Goal: Information Seeking & Learning: Learn about a topic

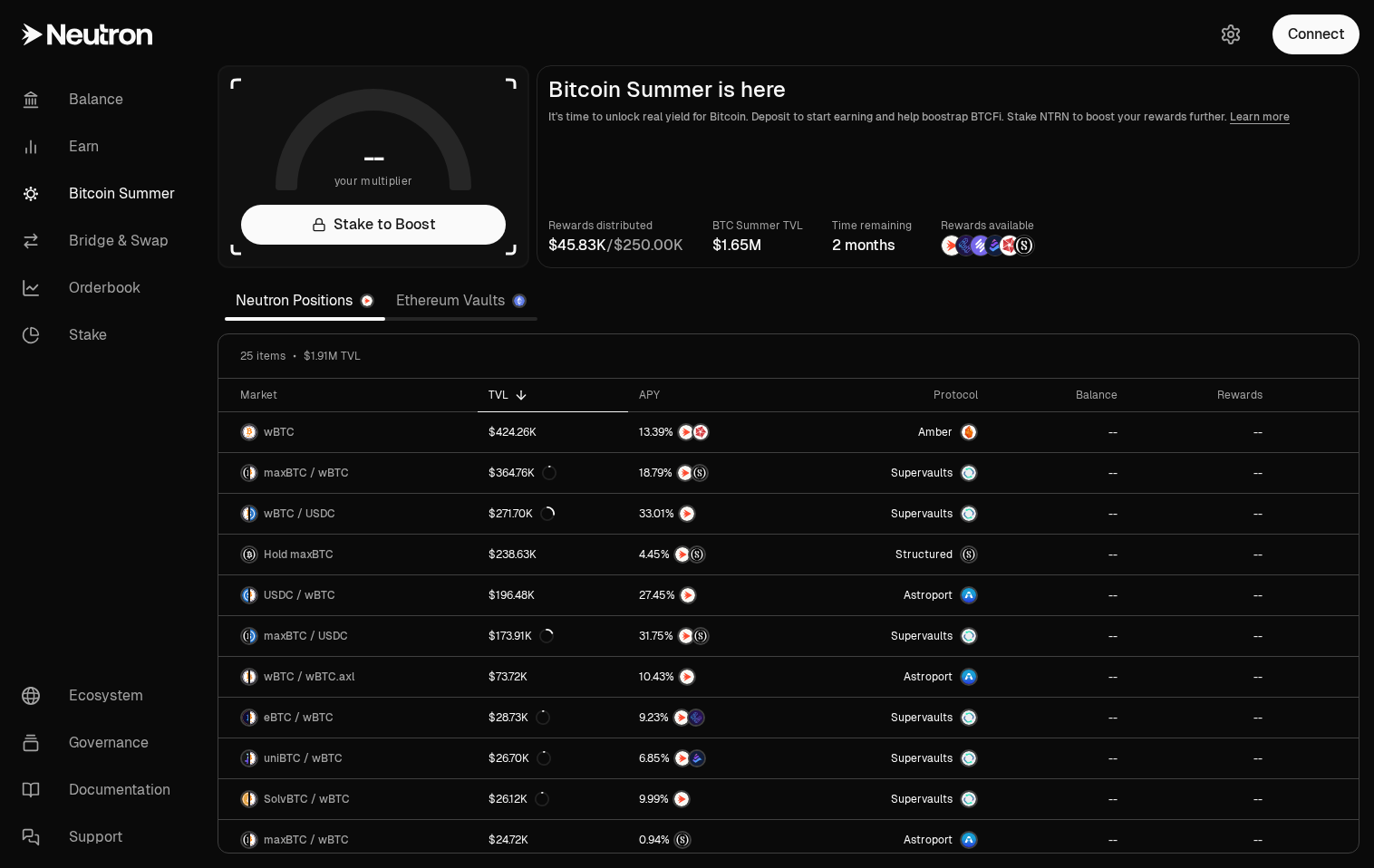
click at [471, 304] on link "Ethereum Vaults" at bounding box center [461, 301] width 152 height 37
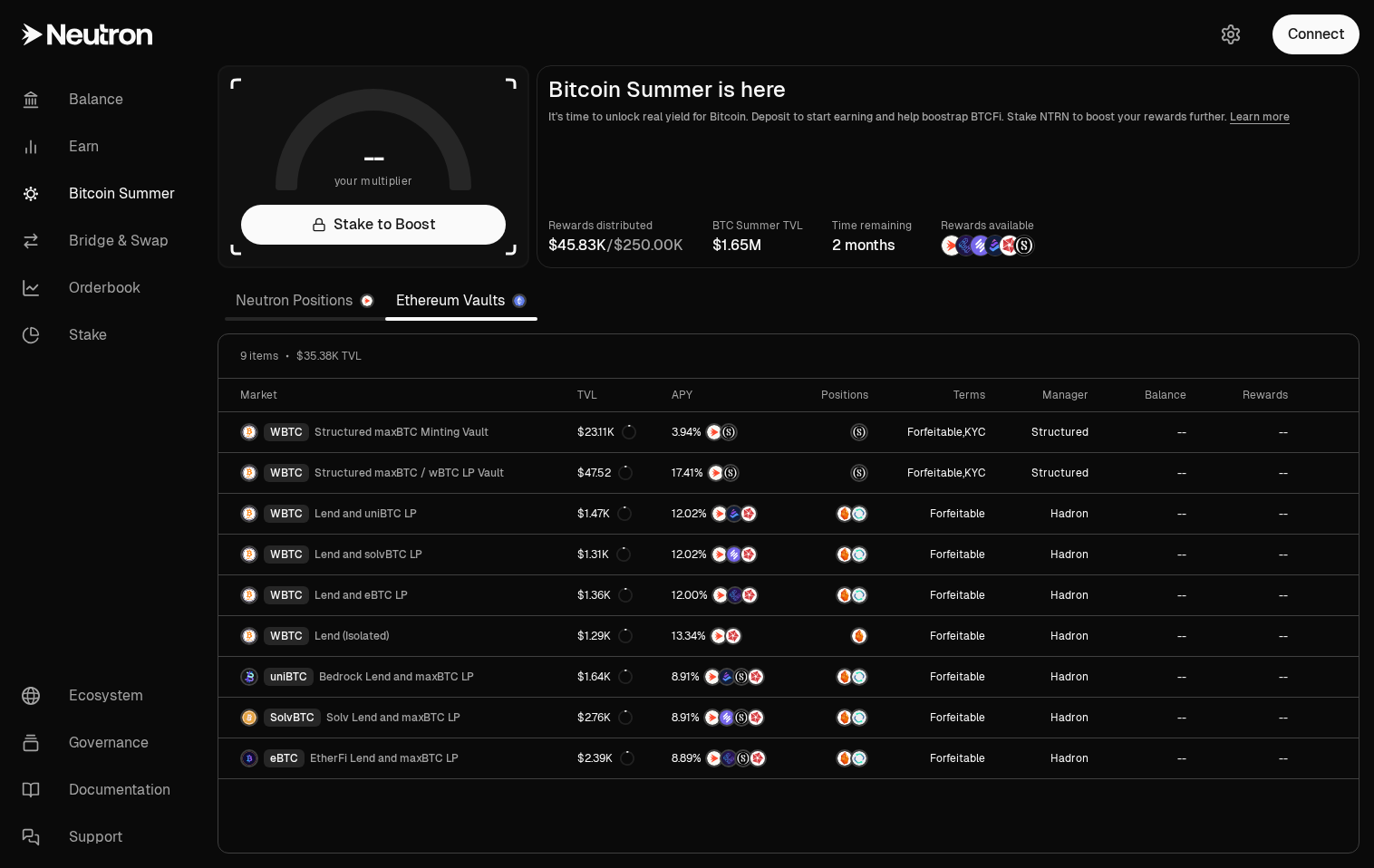
click at [325, 301] on link "Neutron Positions" at bounding box center [304, 301] width 161 height 37
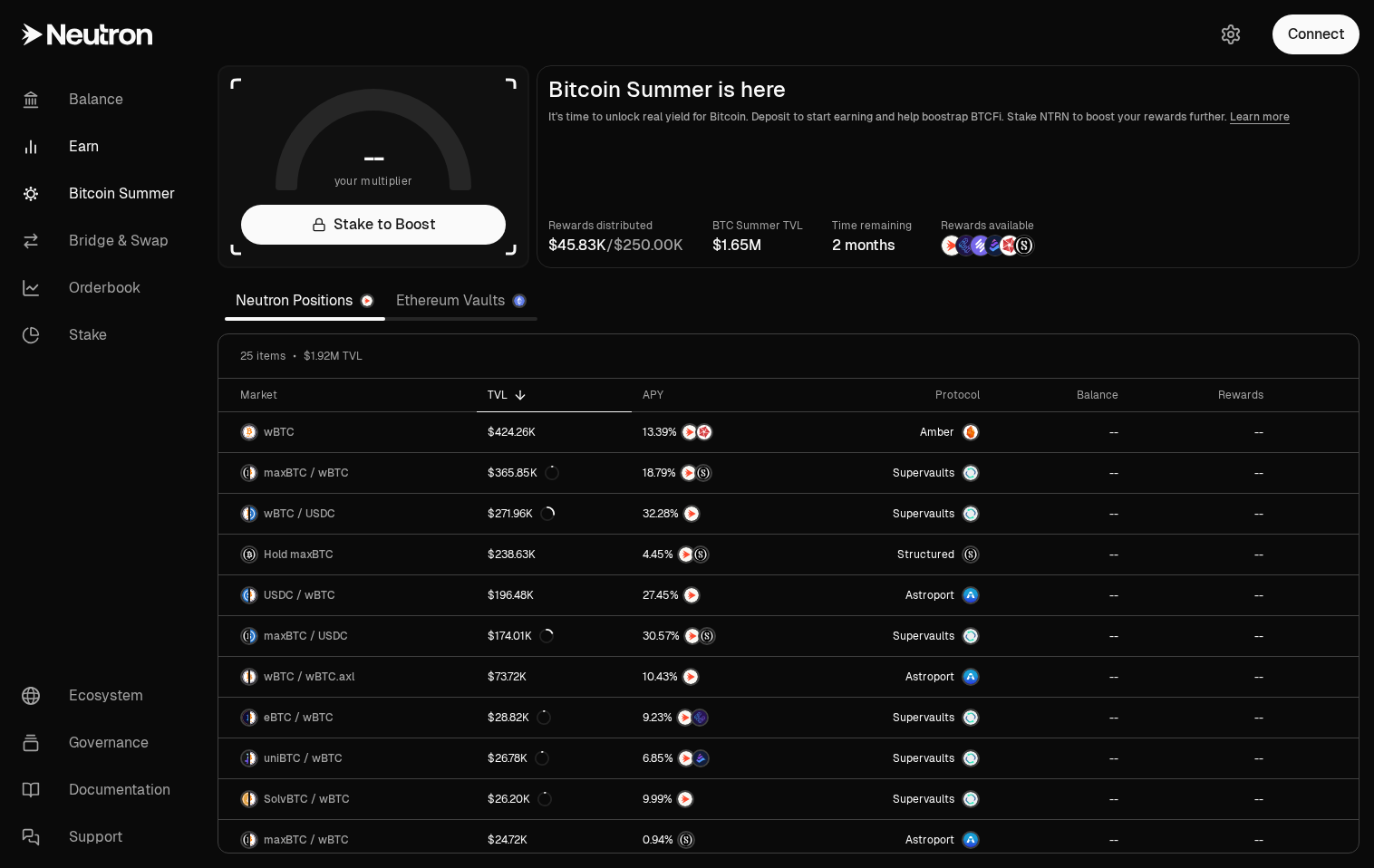
click at [81, 147] on link "Earn" at bounding box center [101, 147] width 189 height 47
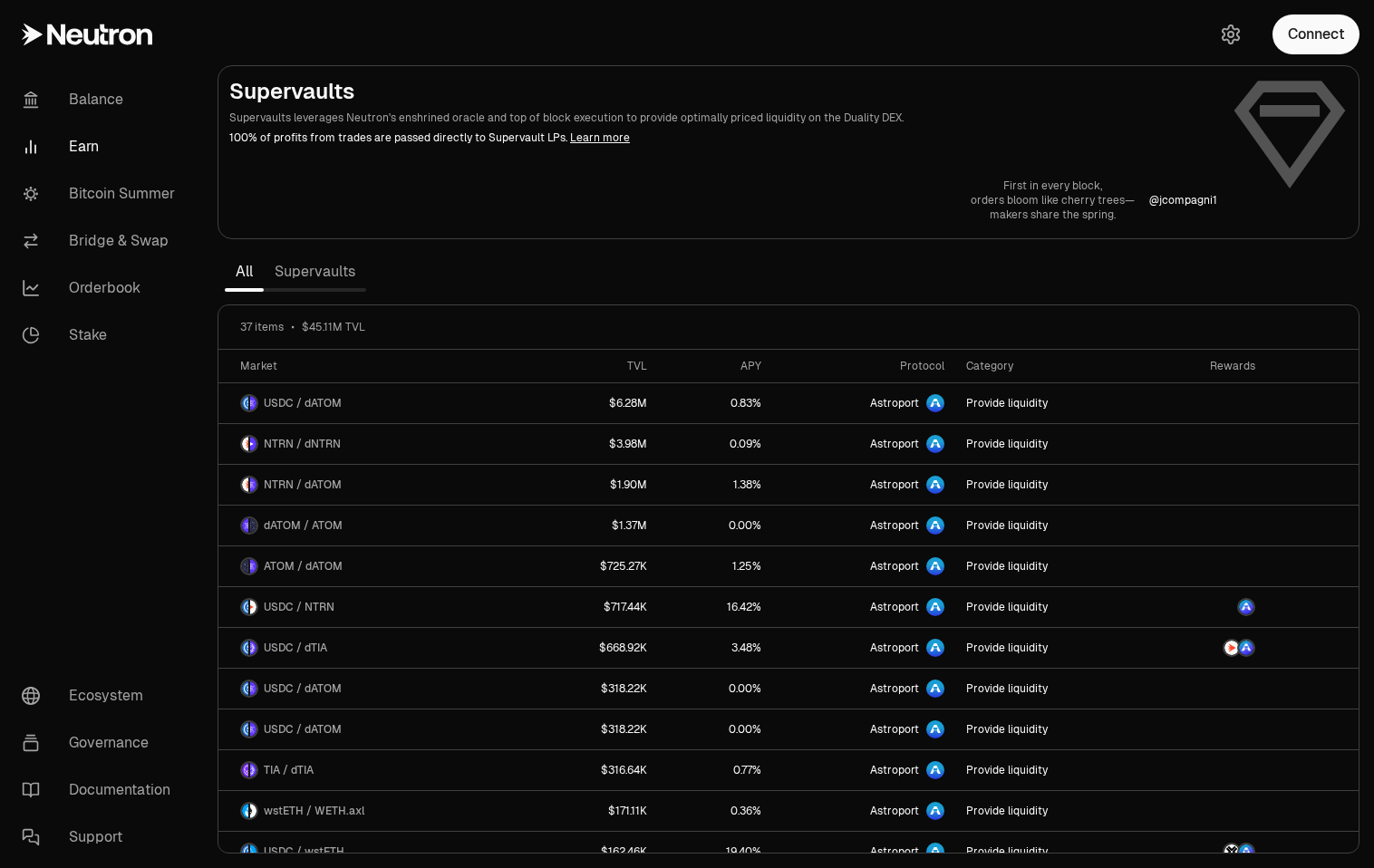
click at [294, 272] on link "Supervaults" at bounding box center [315, 271] width 102 height 37
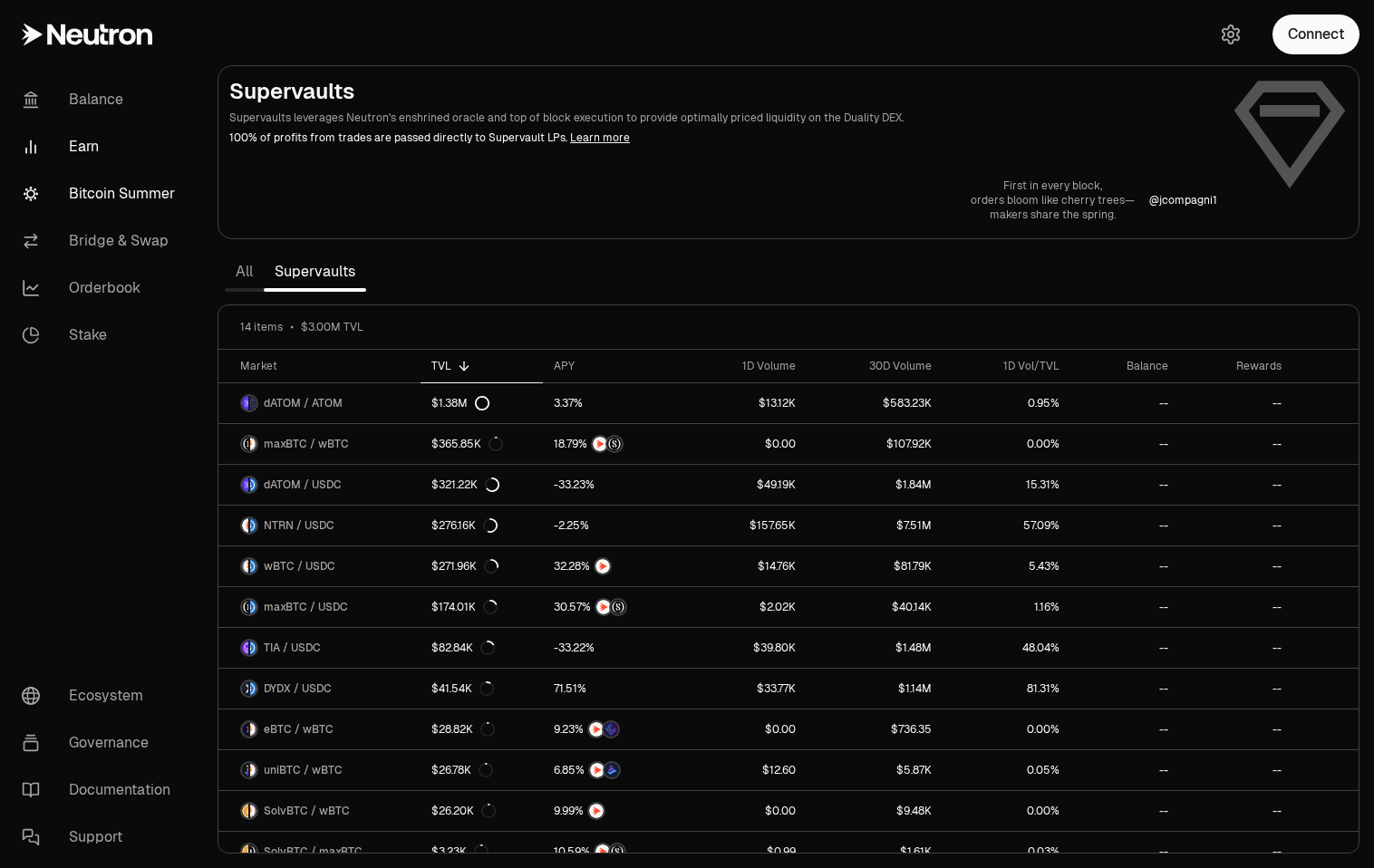
click at [100, 200] on link "Bitcoin Summer" at bounding box center [101, 194] width 189 height 47
